Goal: Task Accomplishment & Management: Use online tool/utility

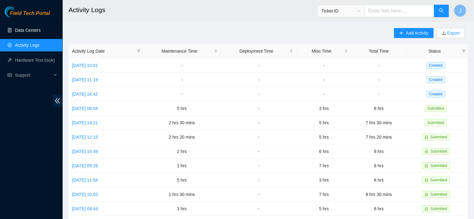
click at [30, 29] on link "Data Centers" at bounding box center [28, 30] width 26 height 5
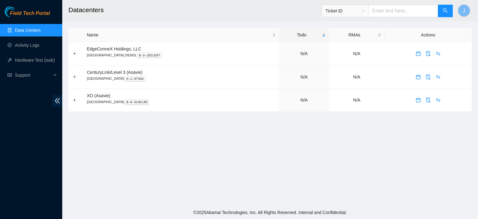
click at [30, 29] on link "Data Centers" at bounding box center [28, 30] width 26 height 5
click at [303, 54] on link "4" at bounding box center [304, 53] width 2 height 5
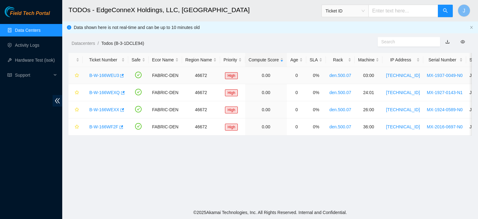
click at [104, 74] on link "B-W-166WEU3" at bounding box center [104, 75] width 30 height 5
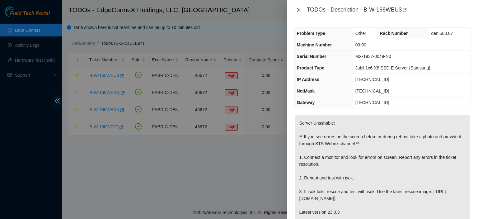
click at [298, 10] on icon "close" at bounding box center [298, 10] width 3 height 4
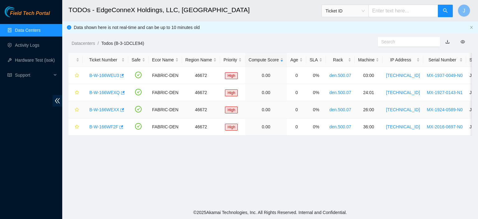
click at [102, 111] on link "B-W-166WEXX" at bounding box center [104, 109] width 30 height 5
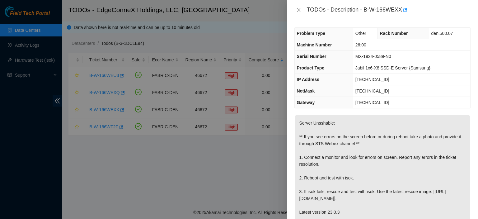
scroll to position [174, 0]
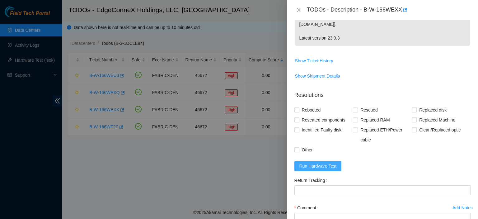
click at [334, 165] on span "Run Hardware Test" at bounding box center [318, 166] width 37 height 7
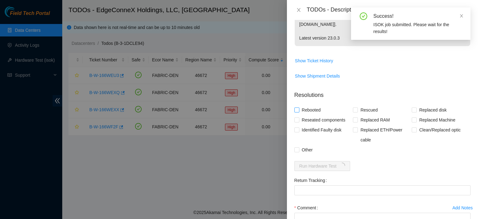
click at [296, 109] on input "Rebooted" at bounding box center [297, 109] width 4 height 4
checkbox input "true"
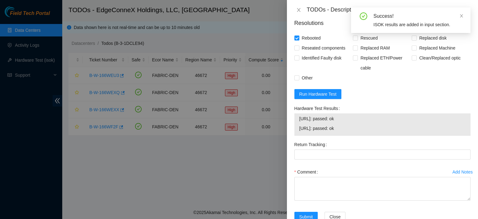
scroll to position [263, 0]
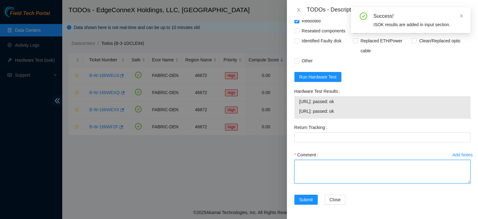
click at [389, 173] on textarea "Comment" at bounding box center [383, 172] width 176 height 24
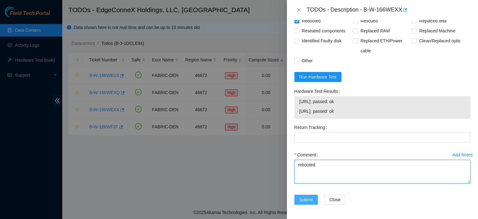
type textarea "rebooted"
click at [301, 198] on span "Submit" at bounding box center [307, 199] width 14 height 7
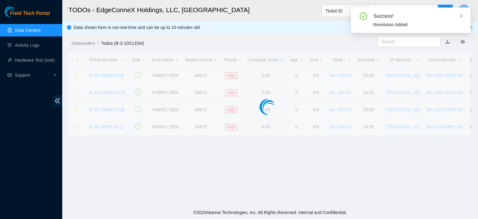
scroll to position [168, 0]
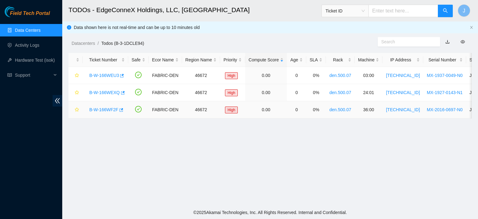
click at [98, 108] on link "B-W-166WF2F" at bounding box center [103, 109] width 29 height 5
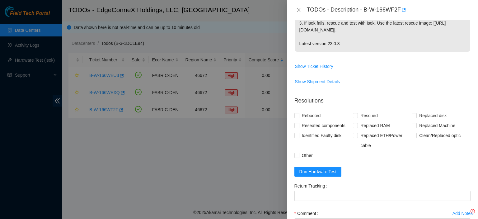
scroll to position [227, 0]
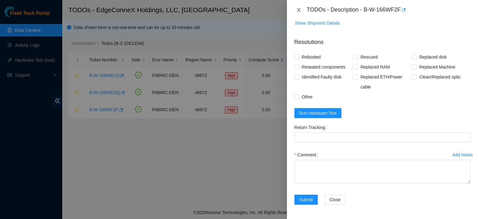
click at [298, 10] on icon "close" at bounding box center [298, 9] width 5 height 5
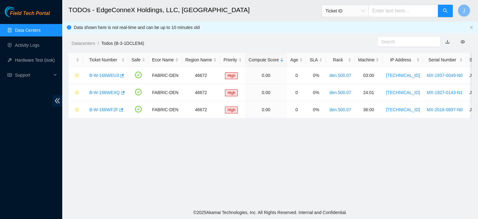
scroll to position [168, 0]
click at [112, 75] on link "B-W-166WEU3" at bounding box center [104, 75] width 30 height 5
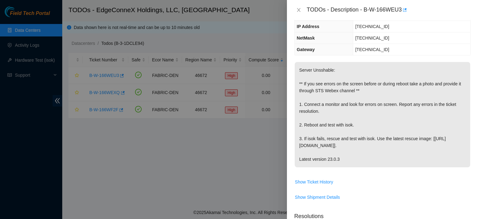
scroll to position [0, 0]
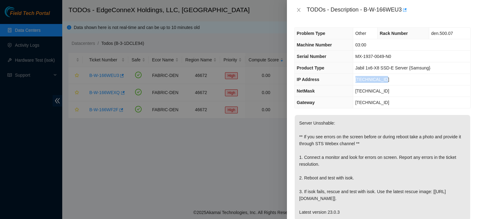
drag, startPoint x: 387, startPoint y: 73, endPoint x: 356, endPoint y: 79, distance: 31.7
click at [356, 79] on td "[TECHNICAL_ID]" at bounding box center [411, 80] width 117 height 12
copy span "[TECHNICAL_ID]"
click at [244, 66] on div at bounding box center [239, 109] width 478 height 219
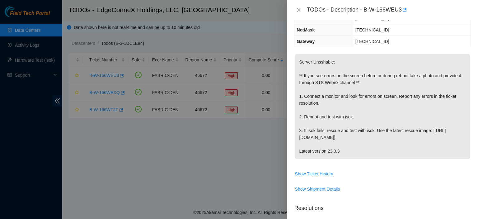
scroll to position [196, 0]
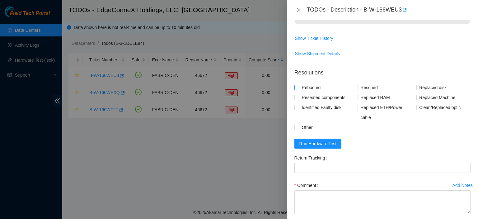
click at [296, 87] on input "Rebooted" at bounding box center [297, 87] width 4 height 4
checkbox input "true"
click at [355, 89] on span at bounding box center [355, 87] width 5 height 5
click at [355, 89] on input "Rescued" at bounding box center [355, 87] width 4 height 4
checkbox input "true"
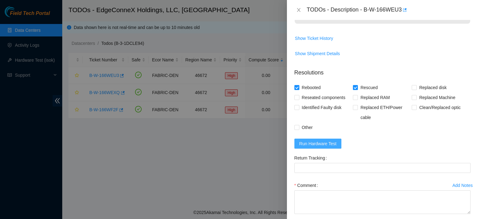
click at [330, 144] on span "Run Hardware Test" at bounding box center [318, 143] width 37 height 7
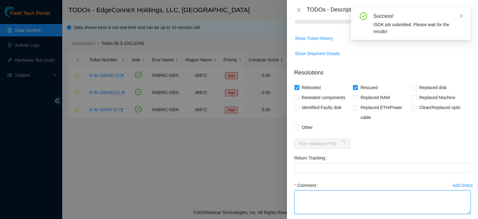
click at [328, 192] on textarea "Comment" at bounding box center [383, 202] width 176 height 24
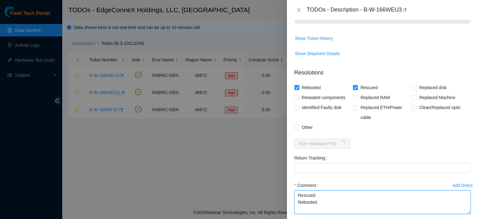
type textarea "Rescued. Rebooted."
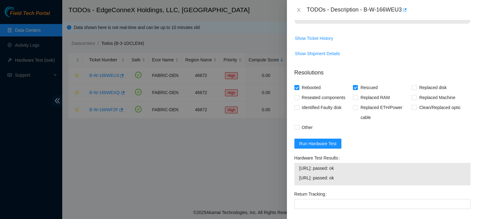
scroll to position [263, 0]
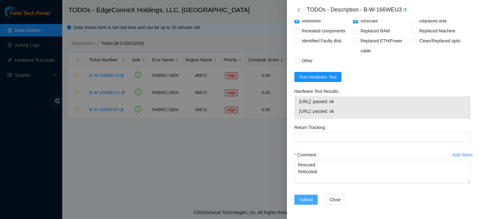
click at [302, 199] on span "Submit" at bounding box center [307, 199] width 14 height 7
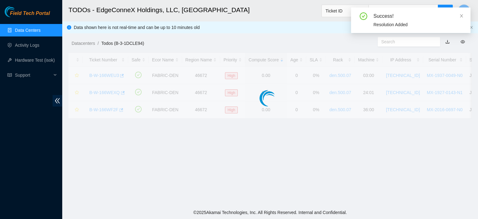
scroll to position [168, 0]
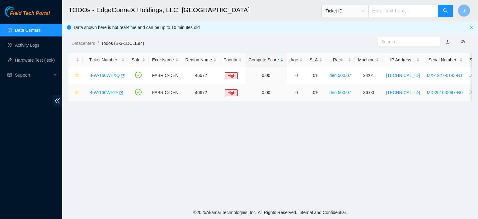
click at [107, 93] on link "B-W-166WF2F" at bounding box center [103, 92] width 29 height 5
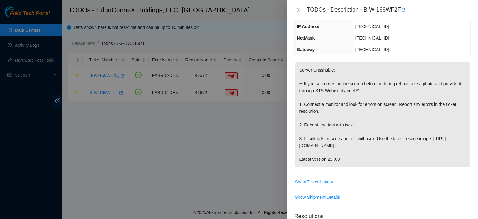
scroll to position [0, 0]
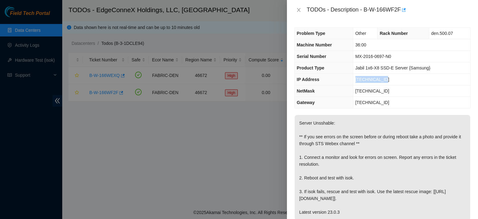
drag, startPoint x: 385, startPoint y: 80, endPoint x: 356, endPoint y: 80, distance: 28.6
click at [356, 80] on td "[TECHNICAL_ID]" at bounding box center [411, 80] width 117 height 12
copy span "[TECHNICAL_ID]"
click at [297, 11] on icon "close" at bounding box center [298, 9] width 5 height 5
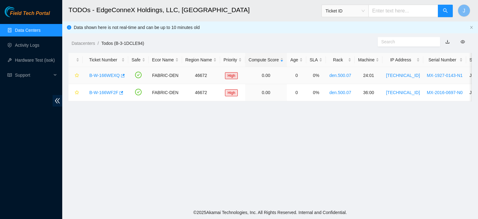
click at [102, 73] on link "B-W-166WEXQ" at bounding box center [104, 75] width 31 height 5
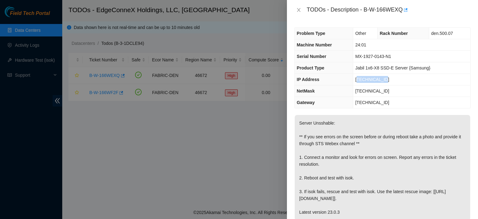
drag, startPoint x: 377, startPoint y: 79, endPoint x: 358, endPoint y: 78, distance: 19.3
click at [358, 78] on td "[TECHNICAL_ID]" at bounding box center [411, 80] width 117 height 12
click at [385, 75] on td "[TECHNICAL_ID]" at bounding box center [411, 80] width 117 height 12
drag, startPoint x: 380, startPoint y: 78, endPoint x: 357, endPoint y: 77, distance: 23.7
click at [357, 77] on td "[TECHNICAL_ID]" at bounding box center [411, 80] width 117 height 12
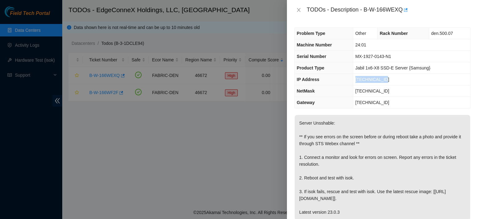
copy span "[TECHNICAL_ID]"
